Goal: Find specific page/section: Find specific page/section

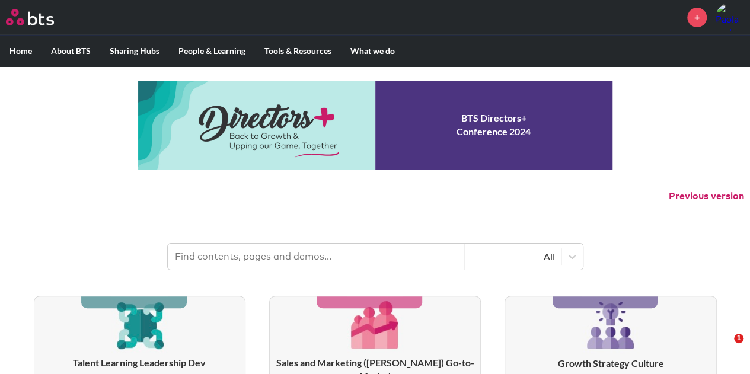
click at [203, 252] on input "text" at bounding box center [316, 257] width 296 height 26
type input "bts logo"
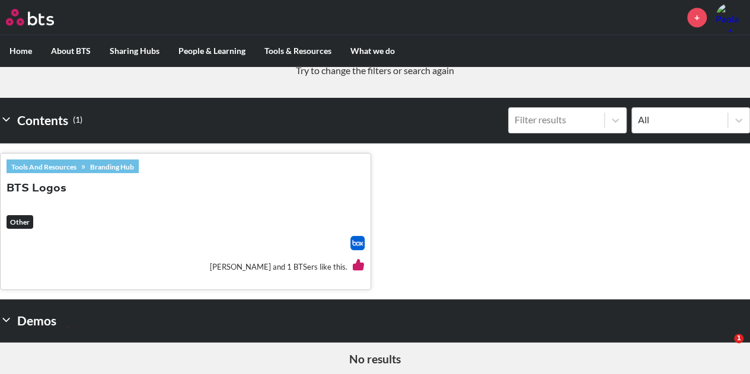
scroll to position [296, 0]
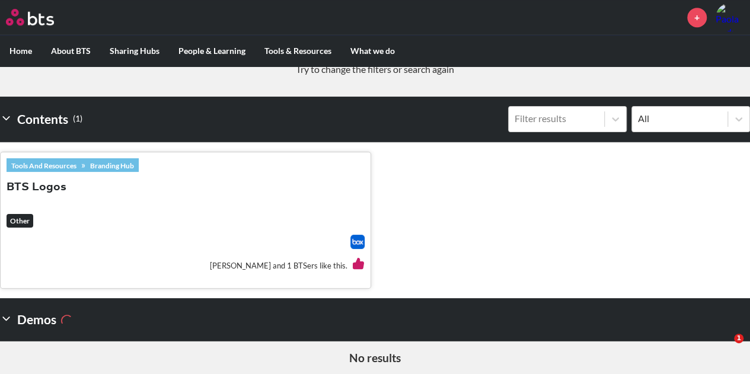
click at [354, 241] on img at bounding box center [357, 242] width 14 height 14
click at [23, 223] on em "Other" at bounding box center [20, 221] width 27 height 14
click at [356, 243] on img at bounding box center [357, 242] width 14 height 14
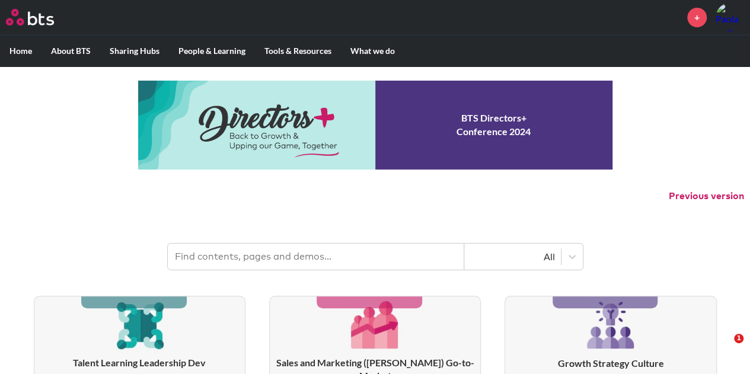
click at [258, 259] on input "text" at bounding box center [316, 257] width 296 height 26
type input "logo"
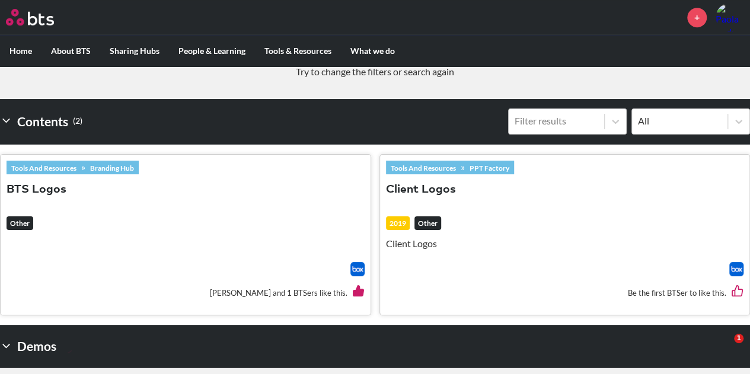
scroll to position [296, 0]
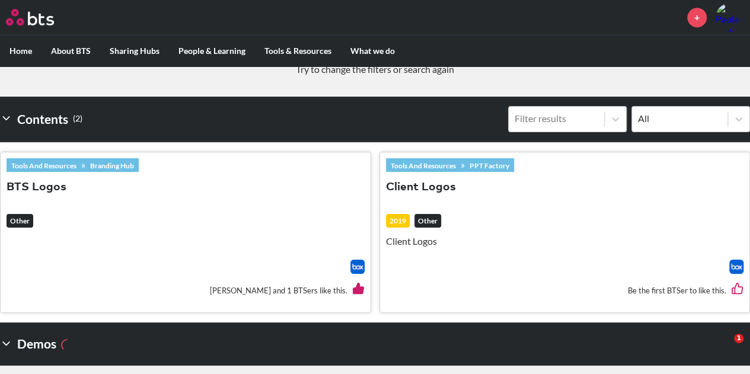
click at [358, 264] on img at bounding box center [357, 267] width 14 height 14
